Goal: Information Seeking & Learning: Learn about a topic

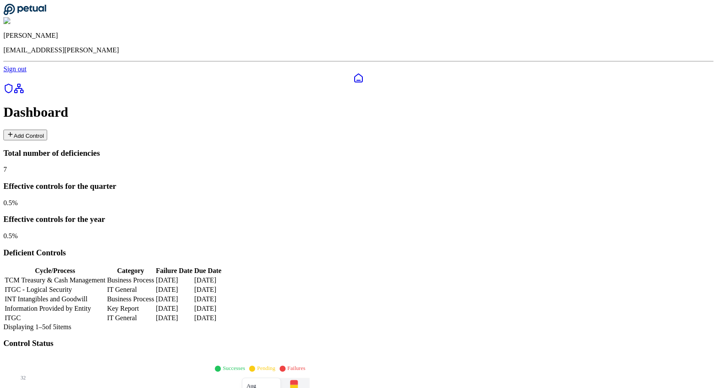
type input "**********"
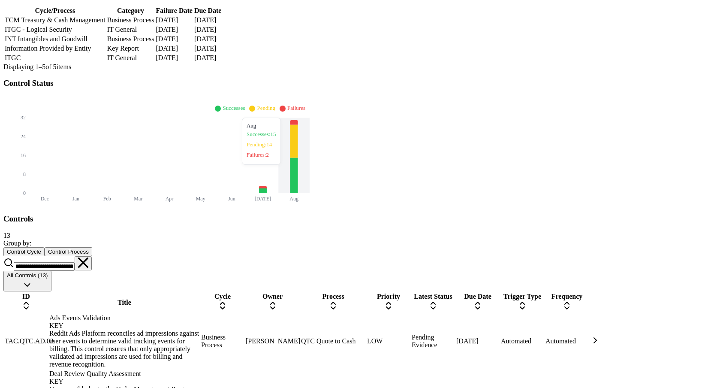
scroll to position [264, 0]
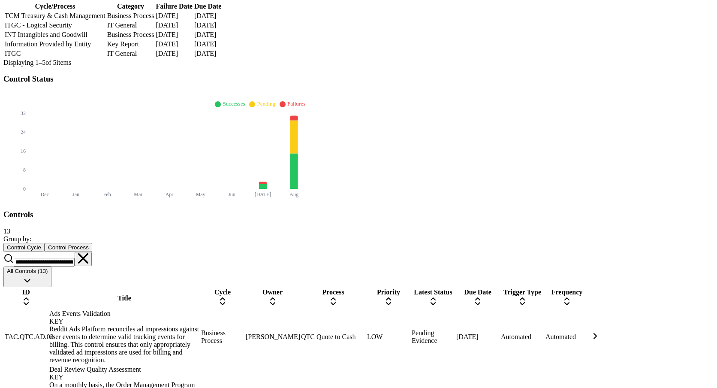
click at [88, 253] on icon at bounding box center [83, 258] width 10 height 10
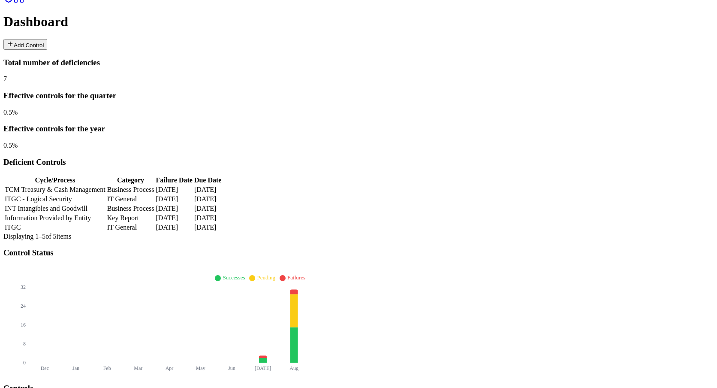
scroll to position [123, 0]
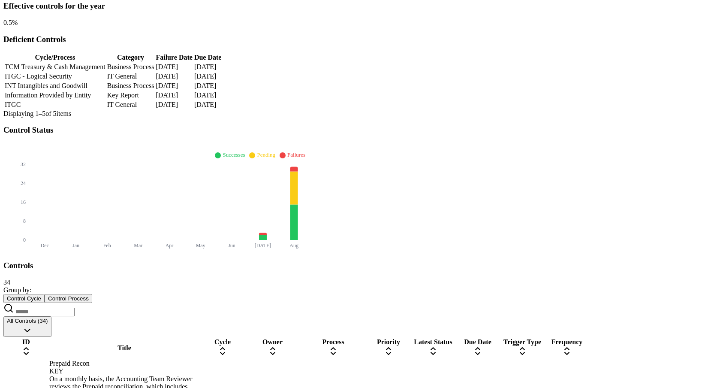
scroll to position [305, 0]
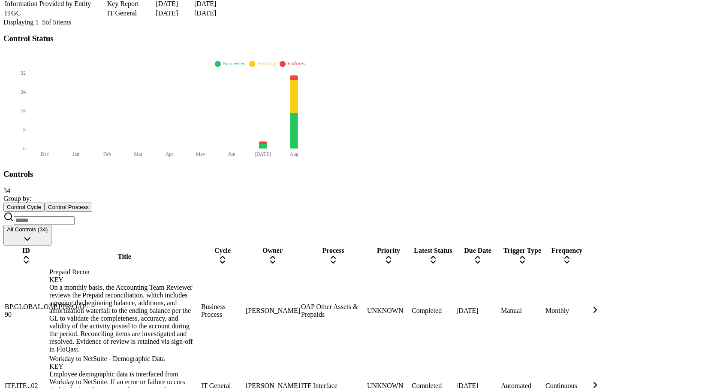
click at [175, 284] on div "On a monthly basis, the Accounting Team Reviewer reviews the Prepaid reconcilia…" at bounding box center [124, 318] width 150 height 69
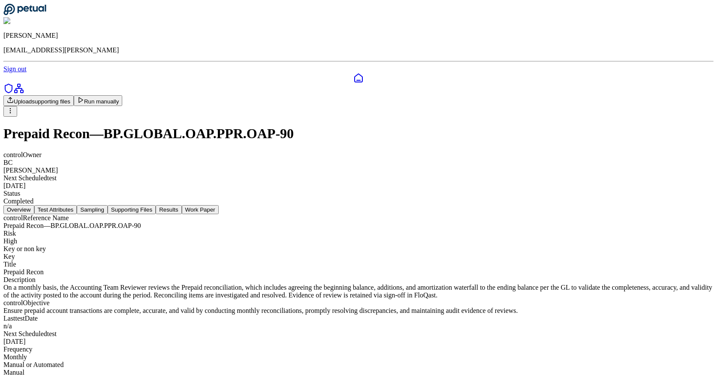
click at [181, 205] on button "Results" at bounding box center [169, 209] width 26 height 9
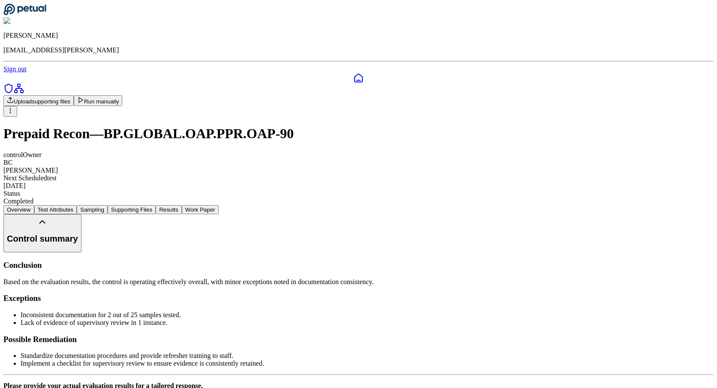
click at [19, 73] on link at bounding box center [358, 78] width 710 height 10
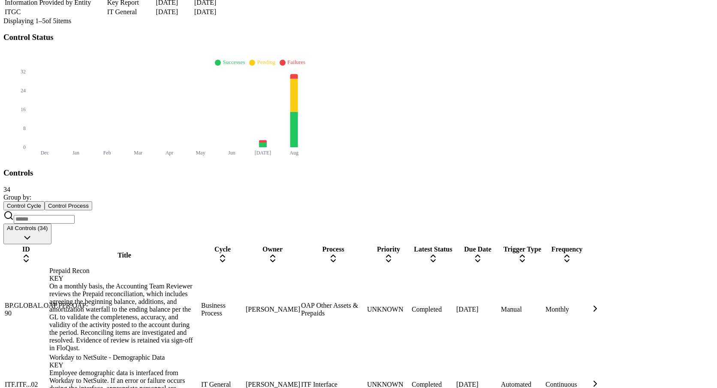
scroll to position [294, 0]
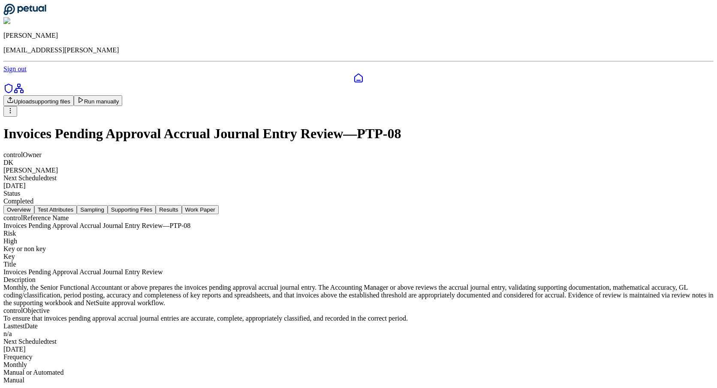
click at [156, 205] on button "Supporting Files" at bounding box center [132, 209] width 48 height 9
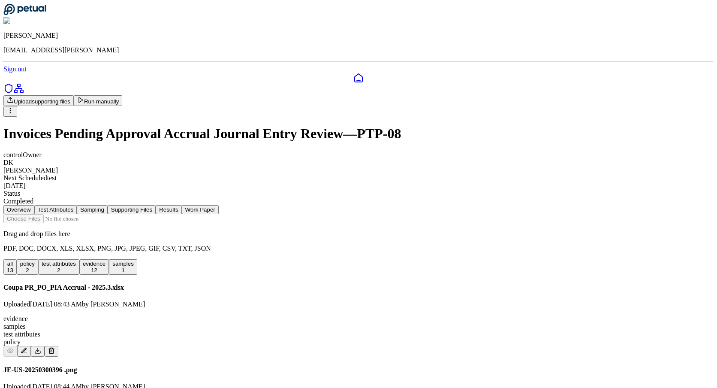
click at [181, 205] on button "Results" at bounding box center [169, 209] width 26 height 9
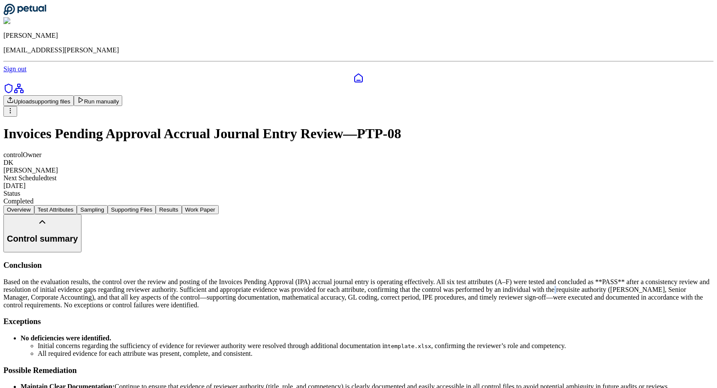
click at [123, 95] on button "Run manually" at bounding box center [98, 100] width 49 height 11
click at [181, 205] on button "Results" at bounding box center [169, 209] width 26 height 9
click at [353, 73] on icon at bounding box center [358, 78] width 10 height 10
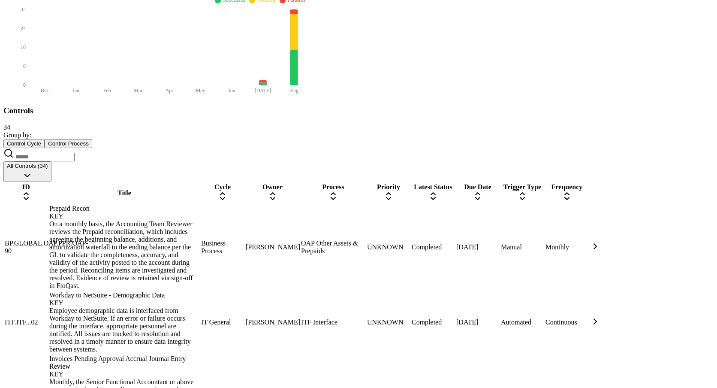
scroll to position [373, 0]
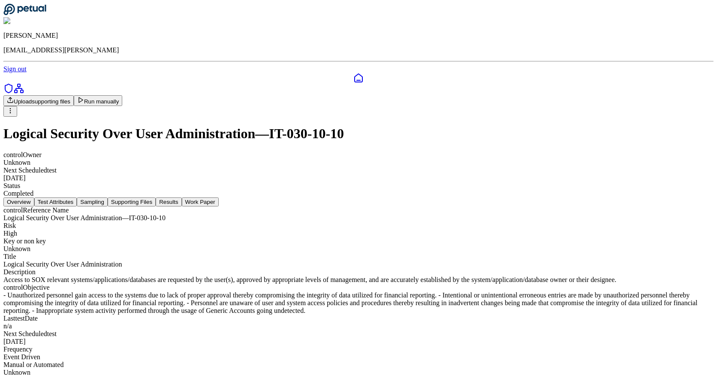
click at [181, 197] on button "Results" at bounding box center [169, 201] width 26 height 9
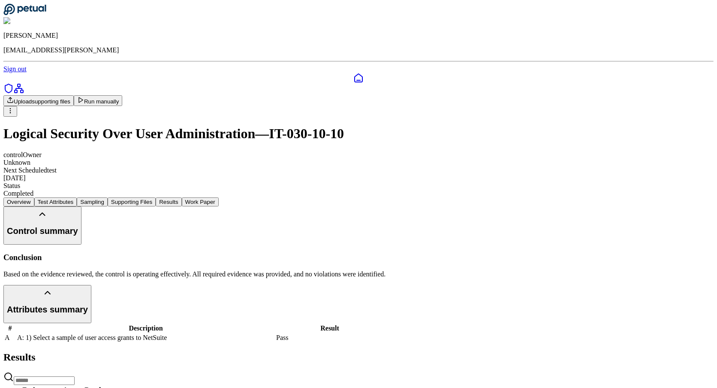
scroll to position [91, 0]
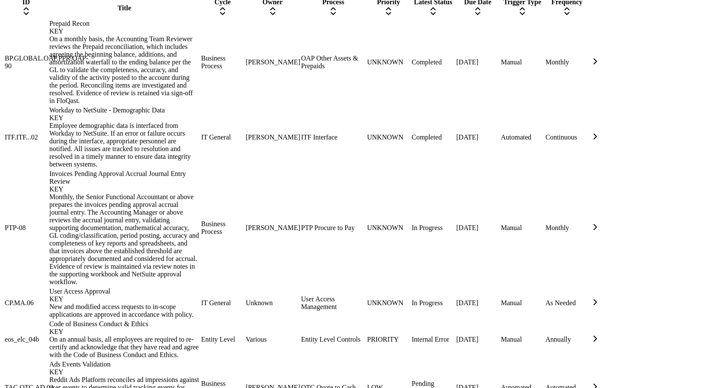
scroll to position [555, 0]
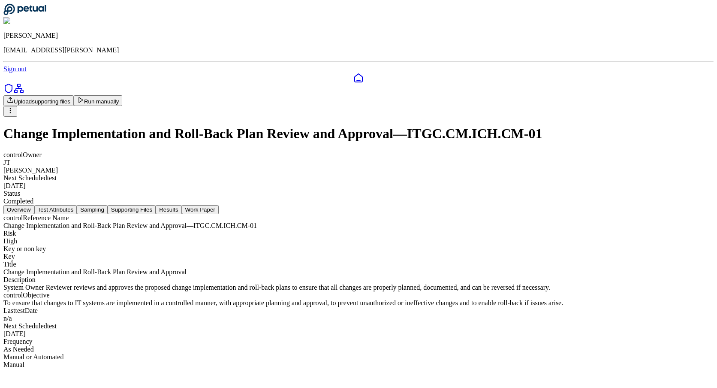
click at [181, 205] on button "Results" at bounding box center [169, 209] width 26 height 9
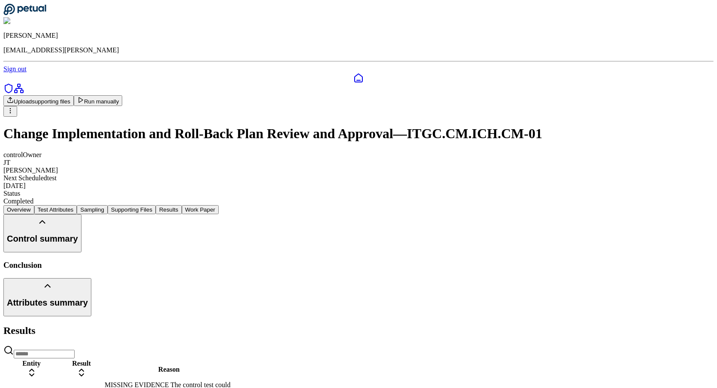
click at [315, 260] on div "Conclusion" at bounding box center [358, 264] width 710 height 9
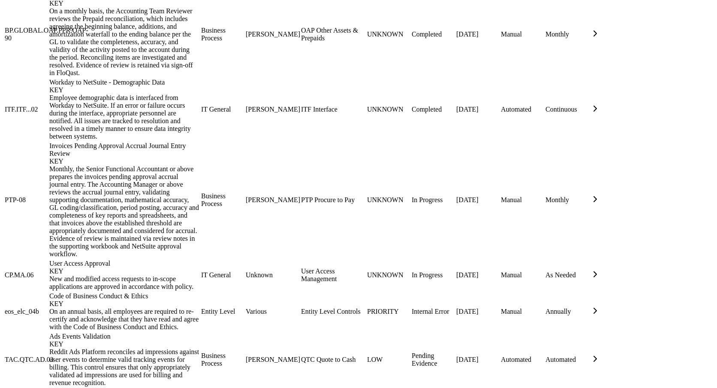
scroll to position [598, 0]
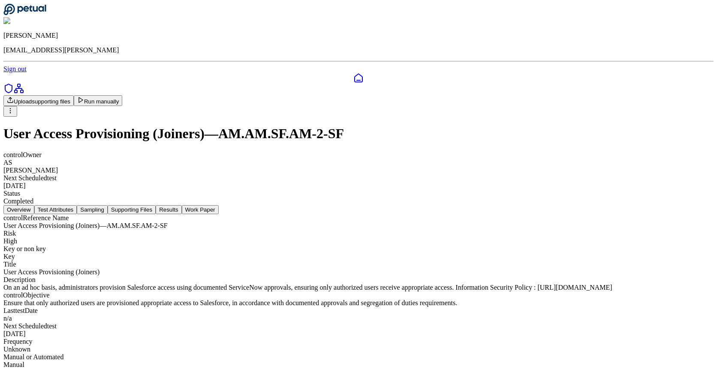
click at [181, 205] on button "Results" at bounding box center [169, 209] width 26 height 9
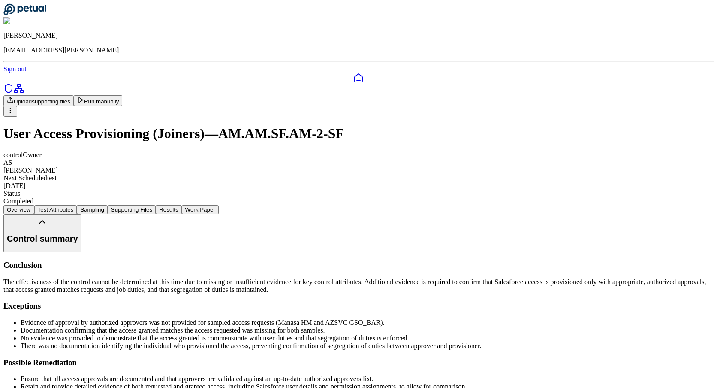
scroll to position [2, 0]
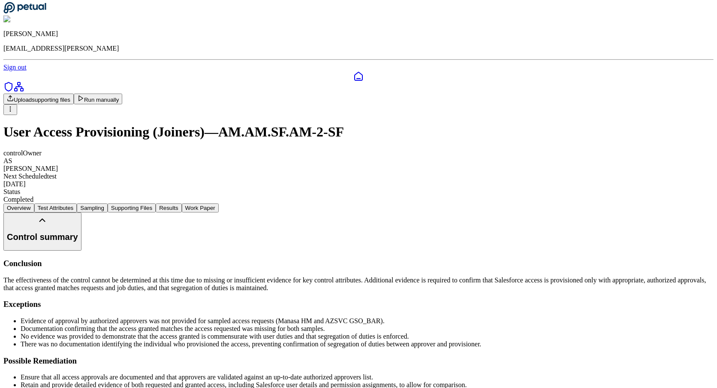
click at [442, 259] on div "Conclusion The effectiveness of the control cannot be determined at this time d…" at bounding box center [358, 332] width 710 height 146
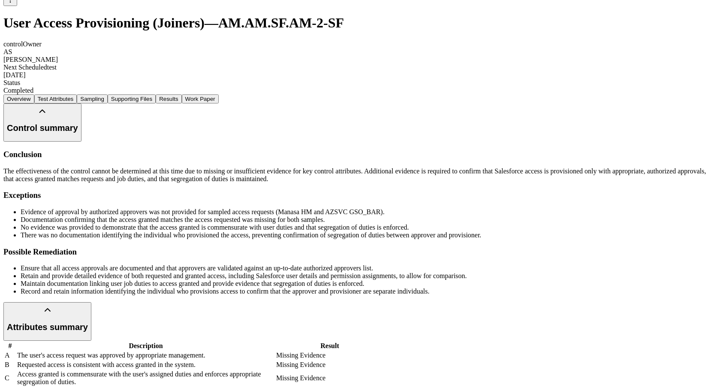
scroll to position [0, 0]
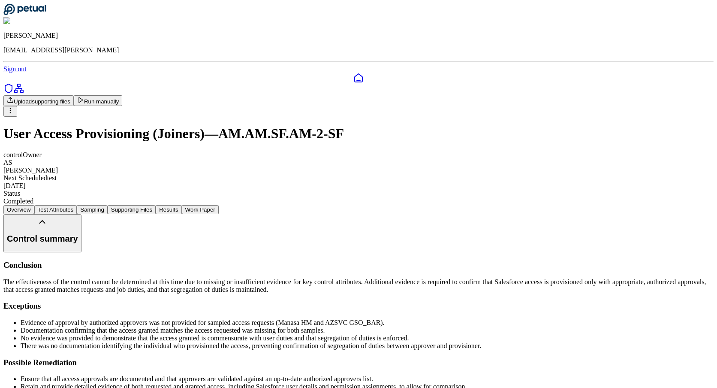
click at [82, 214] on button "Control summary" at bounding box center [42, 233] width 78 height 38
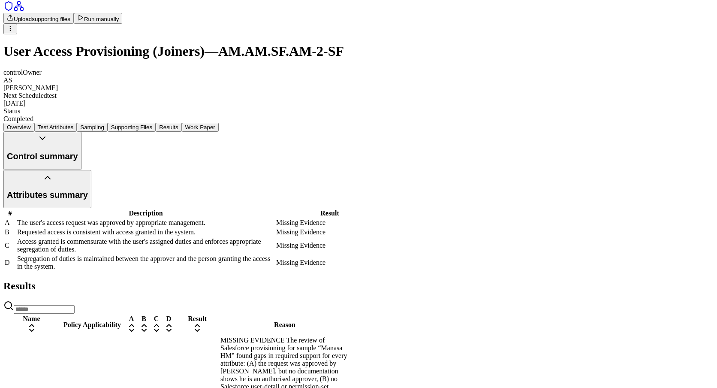
scroll to position [90, 0]
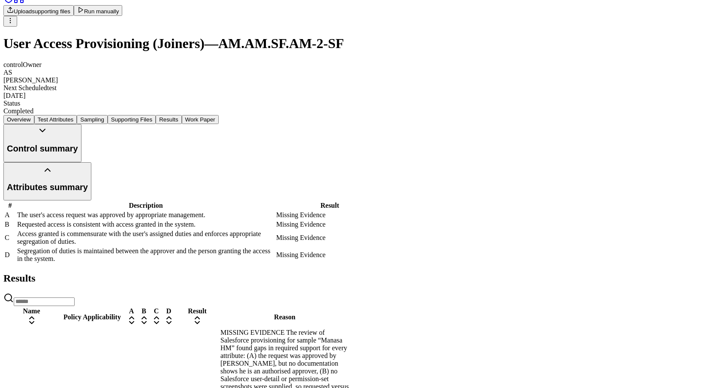
click at [82, 124] on button "Control summary" at bounding box center [42, 143] width 78 height 38
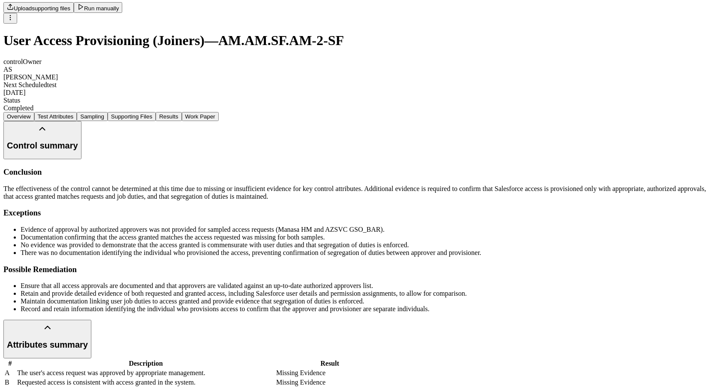
click at [82, 121] on button "Control summary" at bounding box center [42, 140] width 78 height 38
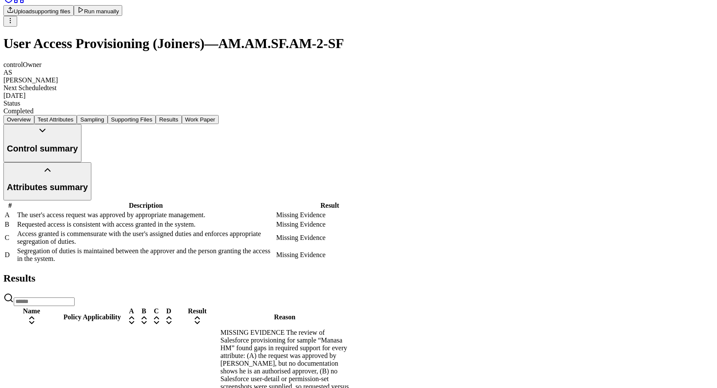
click at [82, 124] on button "Control summary" at bounding box center [42, 143] width 78 height 38
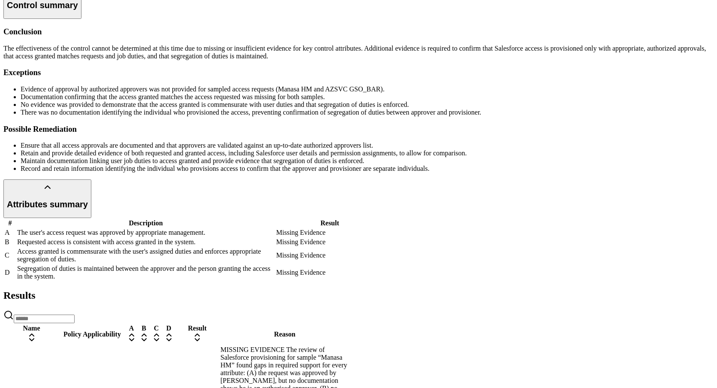
scroll to position [95, 0]
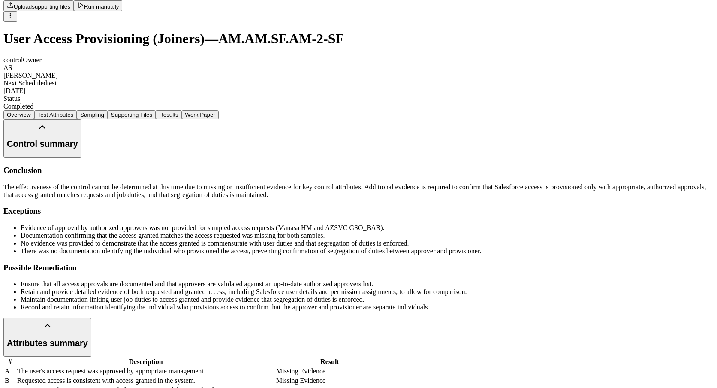
click at [82, 119] on button "Control summary" at bounding box center [42, 138] width 78 height 38
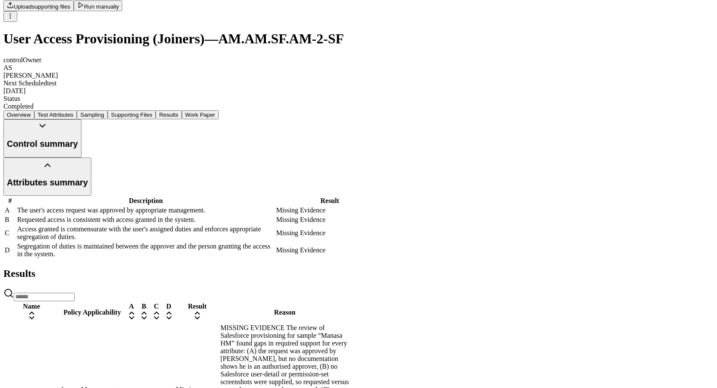
scroll to position [90, 0]
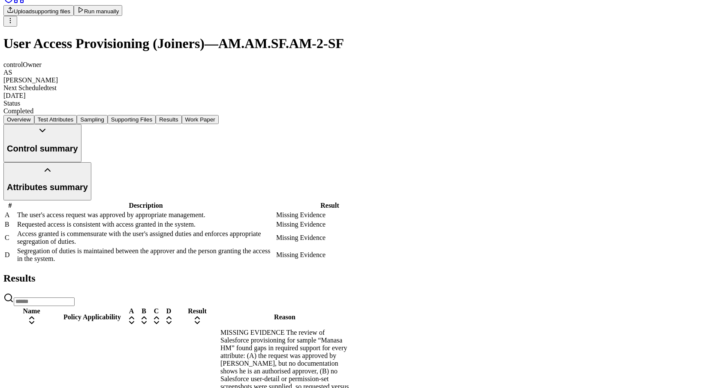
click at [219, 115] on button "Work Paper" at bounding box center [200, 119] width 37 height 9
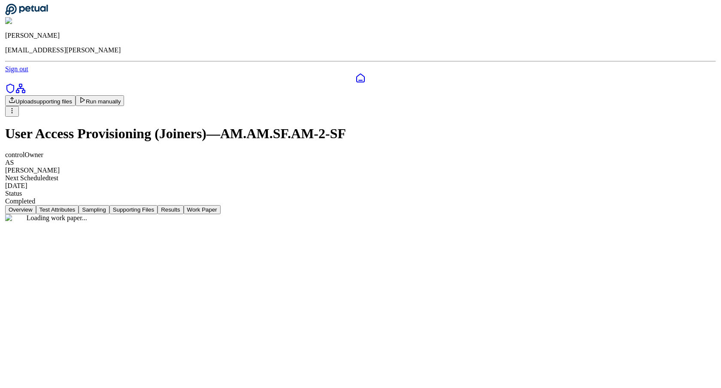
scroll to position [0, 0]
